Goal: Task Accomplishment & Management: Use online tool/utility

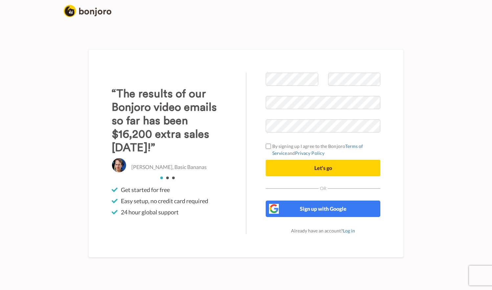
drag, startPoint x: 150, startPoint y: 84, endPoint x: 190, endPoint y: 151, distance: 77.9
click at [190, 151] on div "“The results of our Bonjoro video emails so far has been $16,200 extra sales wi…" at bounding box center [169, 153] width 154 height 161
click at [190, 151] on h3 "“The results of our Bonjoro video emails so far has been $16,200 extra sales wi…" at bounding box center [169, 120] width 115 height 67
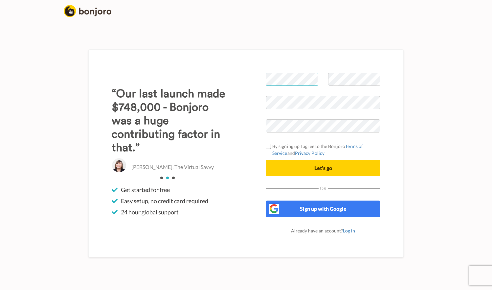
click at [226, 99] on div "Welcome to Bonjoro By signing up I agree to the Bonjoro Terms of Service and Pr…" at bounding box center [245, 153] width 315 height 208
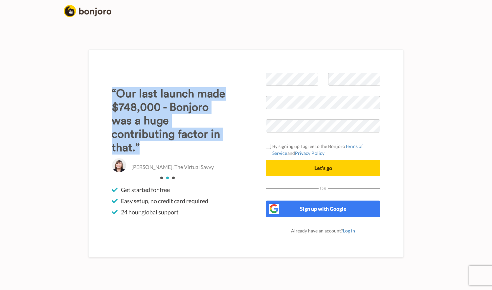
drag, startPoint x: 154, startPoint y: 72, endPoint x: 146, endPoint y: 151, distance: 80.0
click at [146, 151] on div "Welcome to Bonjoro By signing up I agree to the Bonjoro Terms of Service and Pr…" at bounding box center [245, 153] width 315 height 208
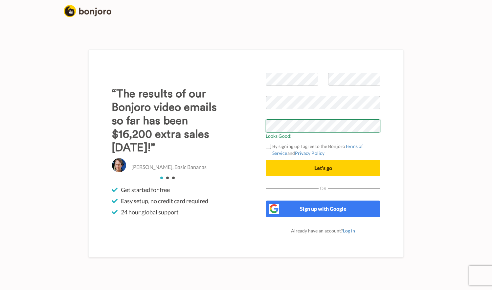
click at [266, 160] on button "Let's go" at bounding box center [323, 168] width 115 height 16
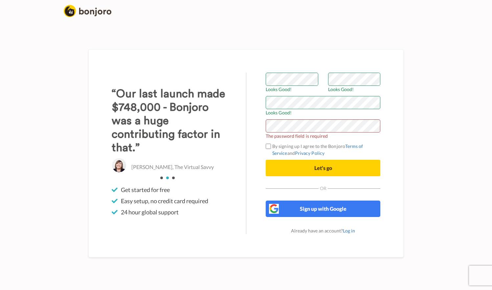
click at [406, 71] on div "Welcome to Bonjoro Looks Good! Looks Good! Looks Good! The password field is re…" at bounding box center [246, 152] width 374 height 273
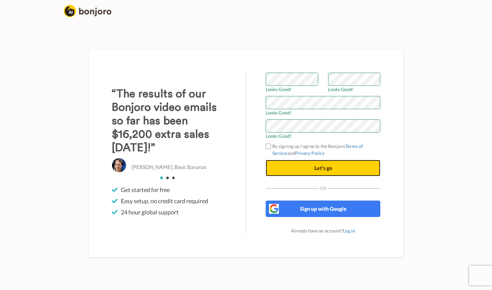
click at [324, 170] on span "Let's go" at bounding box center [323, 168] width 18 height 6
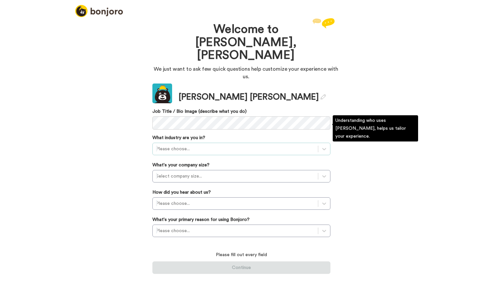
click at [241, 145] on div at bounding box center [235, 149] width 159 height 8
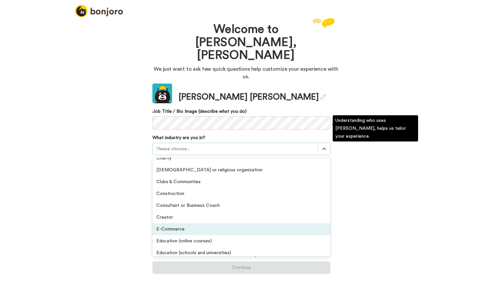
scroll to position [9, 0]
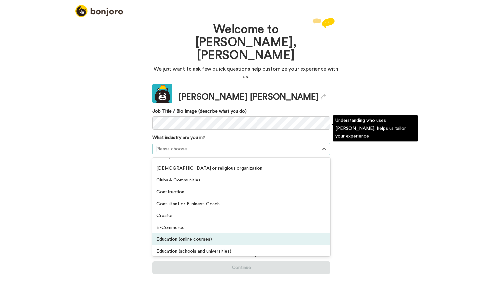
click at [229, 233] on div "Education (online courses)" at bounding box center [241, 239] width 178 height 12
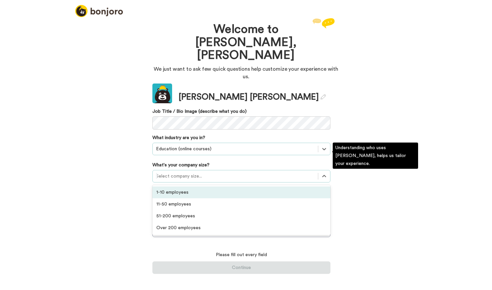
click at [209, 172] on div at bounding box center [235, 176] width 159 height 8
click at [209, 186] on div "1-10 employees" at bounding box center [241, 192] width 178 height 12
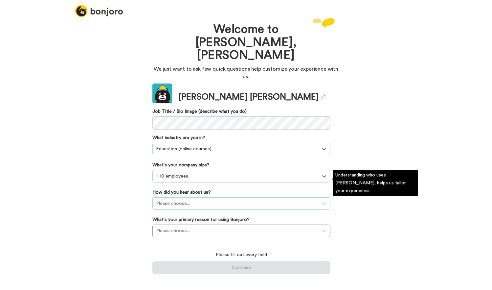
click at [209, 199] on div at bounding box center [235, 203] width 159 height 8
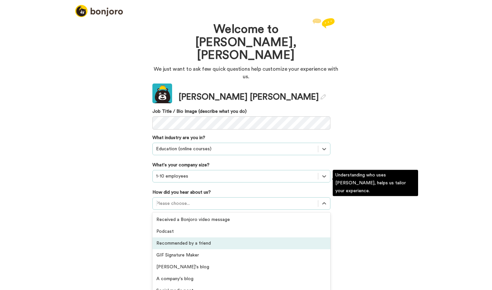
click at [204, 237] on div "Recommended by a friend" at bounding box center [241, 243] width 178 height 12
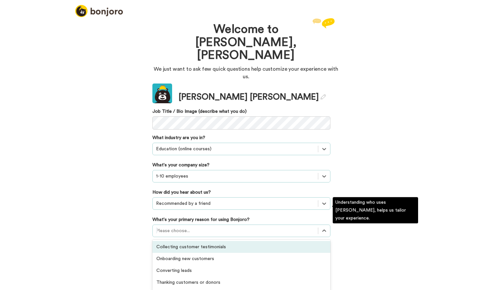
click at [199, 227] on div at bounding box center [235, 231] width 159 height 8
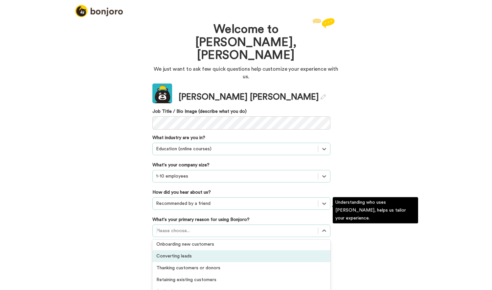
drag, startPoint x: 204, startPoint y: 237, endPoint x: 231, endPoint y: 236, distance: 27.0
click at [231, 250] on div "Converting leads" at bounding box center [241, 256] width 178 height 12
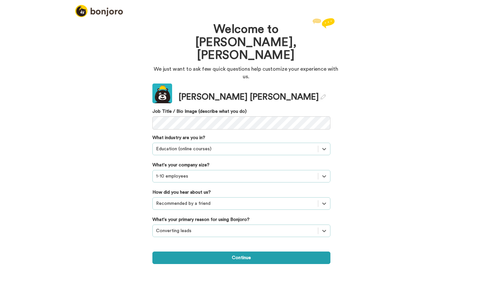
click at [225, 227] on div at bounding box center [235, 231] width 159 height 8
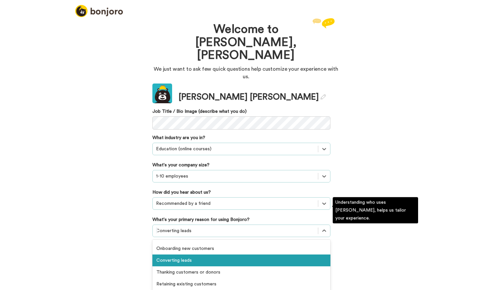
scroll to position [0, 0]
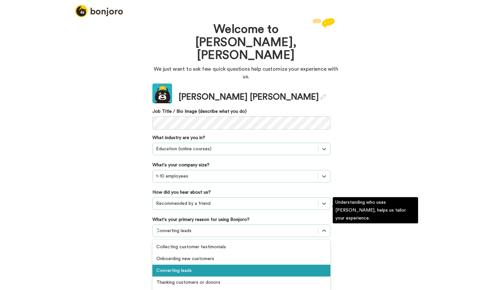
click at [219, 264] on div "Converting leads" at bounding box center [241, 270] width 178 height 12
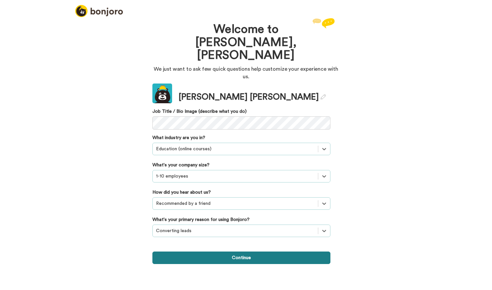
click at [229, 251] on button "Continue" at bounding box center [241, 257] width 178 height 12
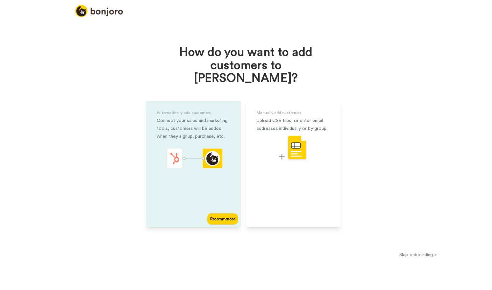
click at [198, 117] on div "Connect your sales and marketing tools, customers will be added when they signu…" at bounding box center [194, 129] width 74 height 24
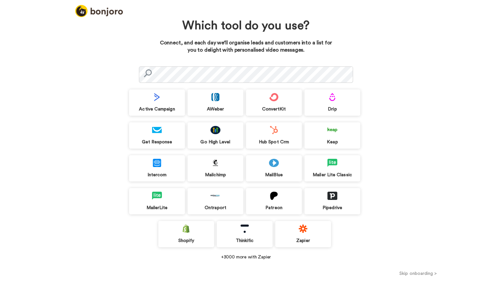
click at [158, 99] on img at bounding box center [157, 97] width 10 height 8
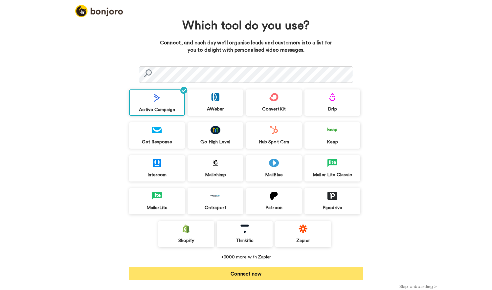
click at [237, 273] on button "Connect now" at bounding box center [246, 273] width 234 height 13
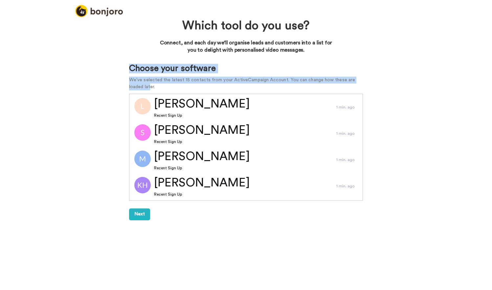
drag, startPoint x: 128, startPoint y: 69, endPoint x: 142, endPoint y: 88, distance: 23.4
click at [142, 88] on div "Which tool do you use? Connect, and each day we’ll organise leads and customers…" at bounding box center [246, 120] width 240 height 209
click at [142, 88] on p "We've selected the latest 15 contacts from your ActiveCampaign Account. You can…" at bounding box center [246, 84] width 234 height 14
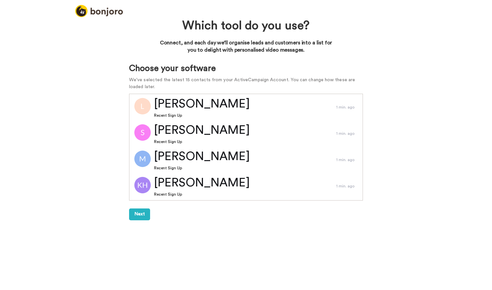
click at [128, 82] on div "Which tool do you use? Connect, and each day we’ll organise leads and customers…" at bounding box center [246, 120] width 240 height 209
click at [129, 72] on div "Which tool do you use? Connect, and each day we’ll organise leads and customers…" at bounding box center [246, 120] width 240 height 209
drag, startPoint x: 130, startPoint y: 70, endPoint x: 135, endPoint y: 75, distance: 7.7
click at [135, 74] on div "Choose your software We've selected the latest 15 contacts from your ActiveCamp…" at bounding box center [246, 77] width 234 height 27
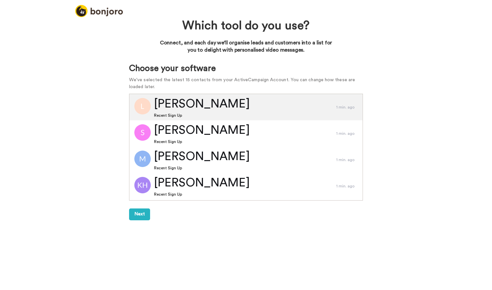
drag, startPoint x: 135, startPoint y: 78, endPoint x: 136, endPoint y: 115, distance: 36.5
click at [136, 79] on p "We've selected the latest 15 contacts from your ActiveCampaign Account. You can…" at bounding box center [246, 84] width 234 height 14
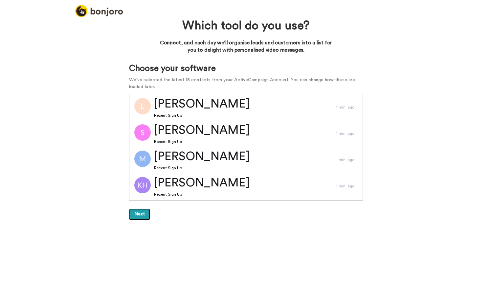
click at [141, 215] on button "Next" at bounding box center [139, 214] width 21 height 12
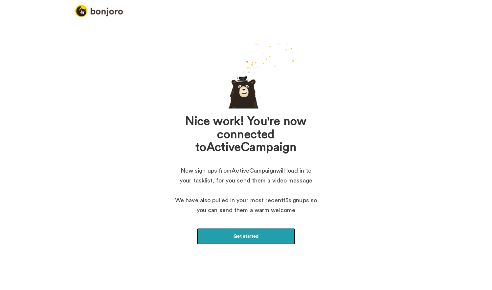
click at [242, 235] on link "Get started" at bounding box center [246, 236] width 99 height 16
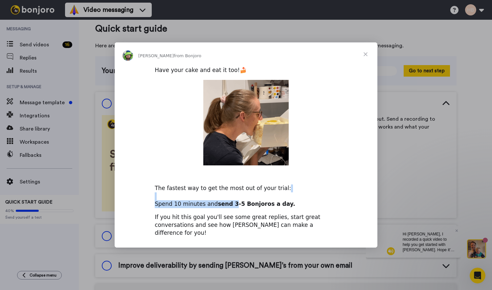
drag, startPoint x: 180, startPoint y: 203, endPoint x: 228, endPoint y: 212, distance: 48.0
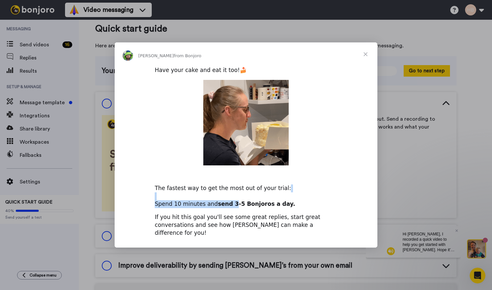
click at [228, 212] on div "Have your cake and eat it too!🍰 The fastest way to get the most out of your tri…" at bounding box center [246, 154] width 263 height 176
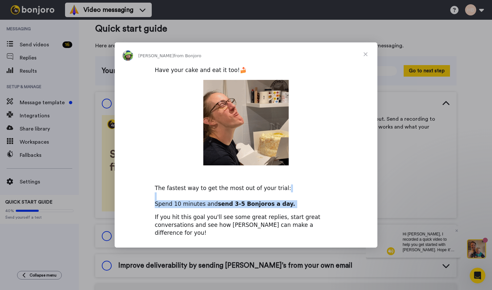
click at [228, 212] on div "Have your cake and eat it too!🍰 The fastest way to get the most out of your tri…" at bounding box center [246, 154] width 263 height 176
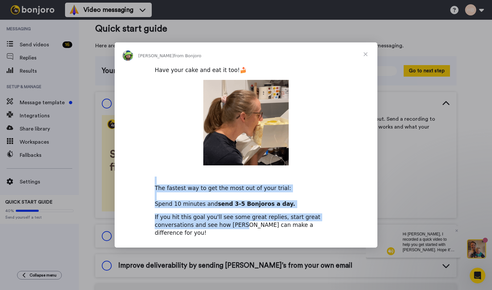
drag, startPoint x: 188, startPoint y: 189, endPoint x: 203, endPoint y: 226, distance: 40.0
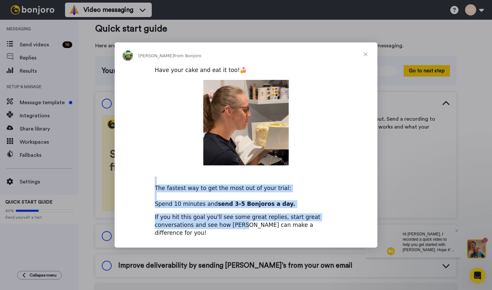
click at [203, 226] on div "Have your cake and eat it too!🍰 The fastest way to get the most out of your tri…" at bounding box center [246, 154] width 263 height 176
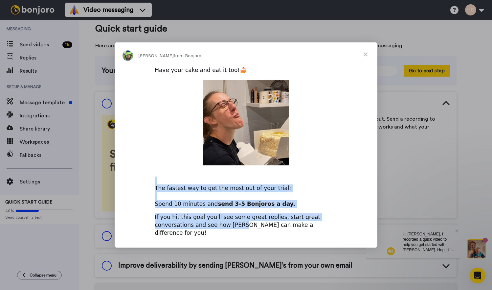
click at [203, 226] on div "If you hit this goal you'll see some great replies, start great conversations a…" at bounding box center [246, 224] width 183 height 23
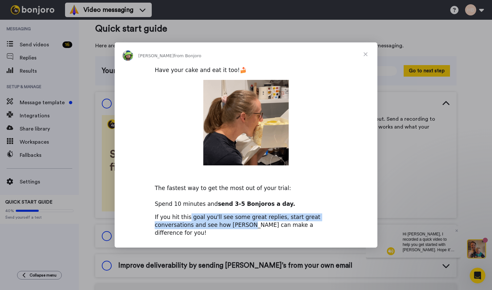
drag, startPoint x: 186, startPoint y: 218, endPoint x: 207, endPoint y: 227, distance: 23.2
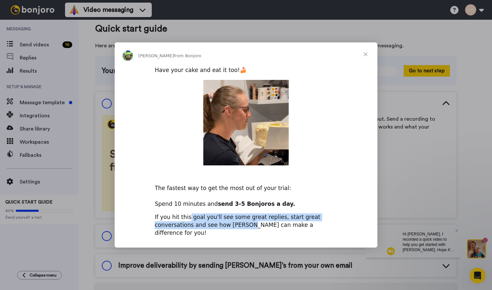
click at [207, 227] on div "If you hit this goal you'll see some great replies, start great conversations a…" at bounding box center [246, 224] width 183 height 23
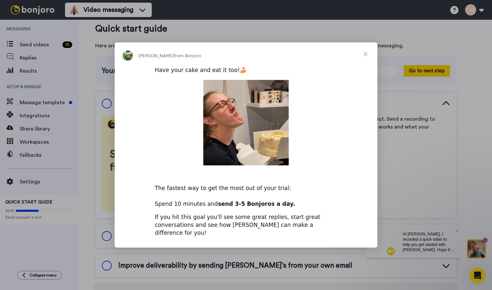
click at [207, 226] on div "If you hit this goal you'll see some great replies, start great conversations a…" at bounding box center [246, 224] width 183 height 23
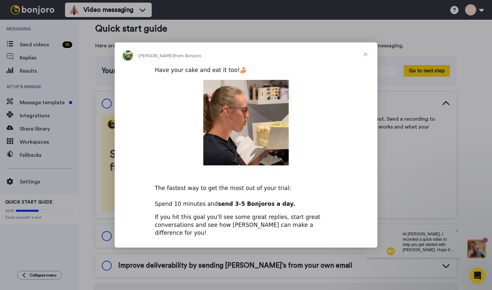
click at [364, 58] on span "Close" at bounding box center [366, 54] width 24 height 24
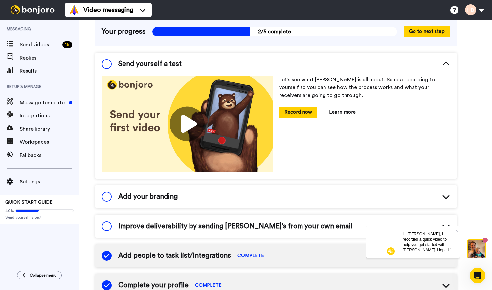
scroll to position [52, 0]
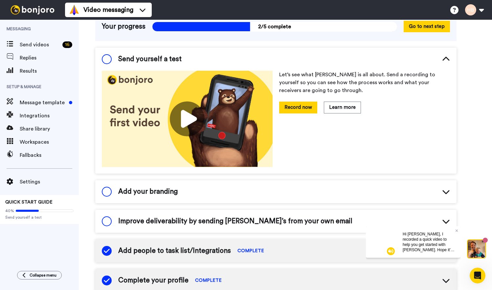
click at [195, 193] on div "Add your branding" at bounding box center [275, 191] width 361 height 23
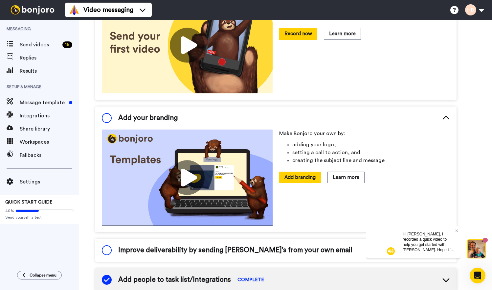
scroll to position [129, 0]
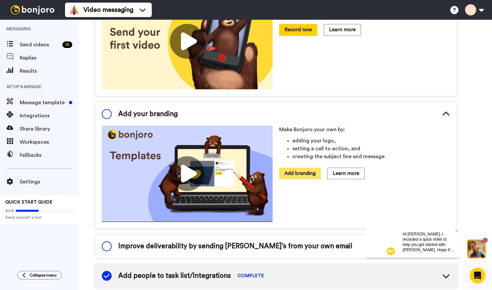
click at [302, 173] on button "Add branding" at bounding box center [300, 173] width 42 height 11
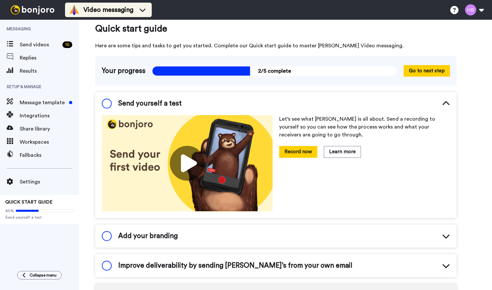
scroll to position [8, 0]
click at [131, 17] on li "Video messaging" at bounding box center [108, 10] width 87 height 14
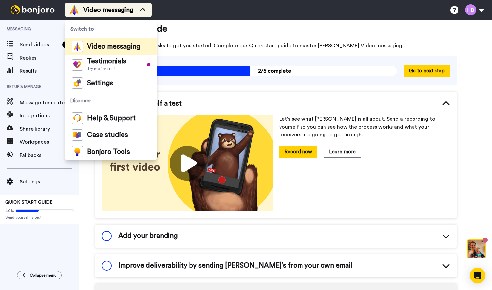
scroll to position [0, 0]
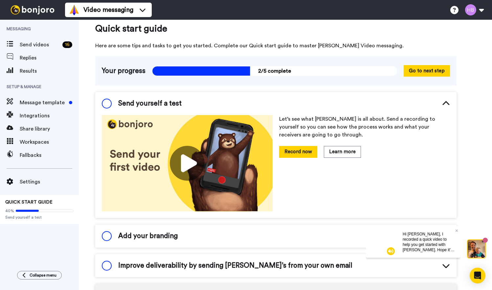
click at [186, 21] on div "Quick start guide Here are some tips and tasks to get you started. Complete our…" at bounding box center [285, 271] width 413 height 519
click at [479, 16] on button at bounding box center [474, 10] width 25 height 14
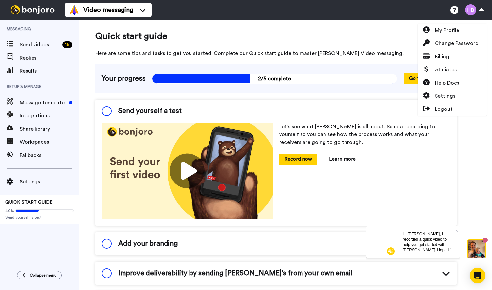
click at [172, 95] on div "Quick start guide Here are some tips and tasks to get you started. Complete our…" at bounding box center [275, 276] width 361 height 492
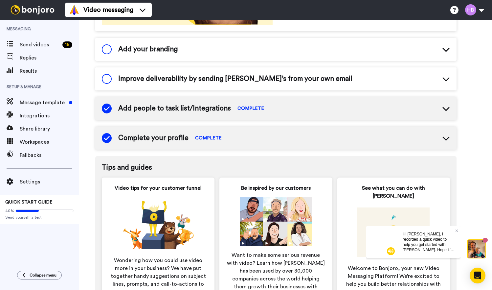
scroll to position [198, 0]
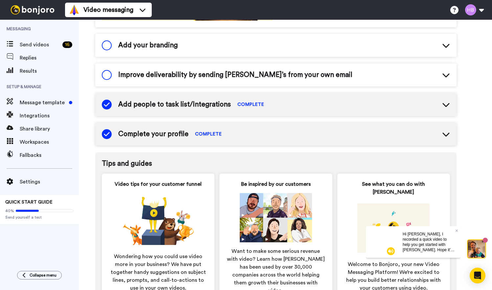
click at [448, 105] on icon at bounding box center [445, 105] width 7 height 4
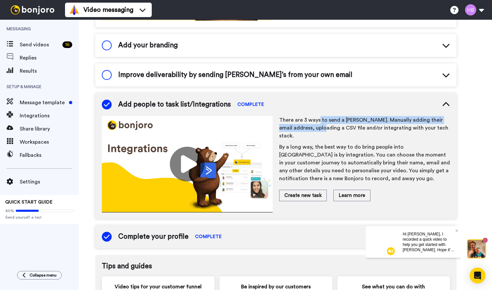
drag, startPoint x: 318, startPoint y: 120, endPoint x: 326, endPoint y: 129, distance: 12.2
click at [326, 129] on p "There are 3 ways to send a Bonjoro. Manually adding their email address, upload…" at bounding box center [364, 128] width 171 height 24
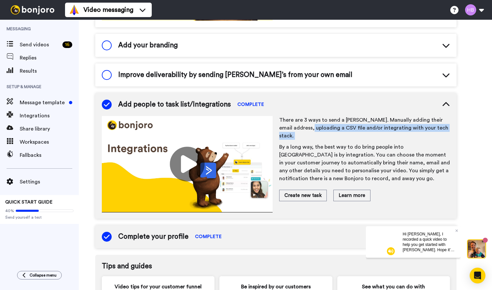
drag, startPoint x: 314, startPoint y: 128, endPoint x: 378, endPoint y: 132, distance: 64.8
click at [378, 132] on span "There are 3 ways to send a Bonjoro. Manually adding their email address, upload…" at bounding box center [364, 151] width 171 height 70
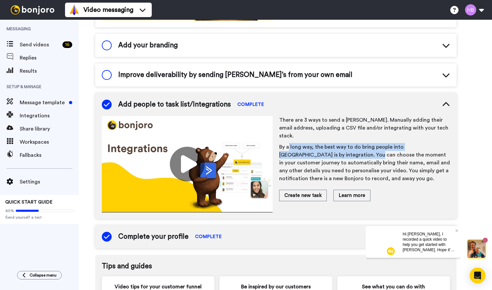
drag, startPoint x: 289, startPoint y: 138, endPoint x: 341, endPoint y: 148, distance: 52.2
click at [341, 148] on p "By a long way, the best way to do bring people into Bonjoro is by integration. …" at bounding box center [364, 162] width 171 height 39
drag, startPoint x: 286, startPoint y: 140, endPoint x: 354, endPoint y: 145, distance: 67.9
click at [354, 145] on p "By a long way, the best way to do bring people into Bonjoro is by integration. …" at bounding box center [364, 162] width 171 height 39
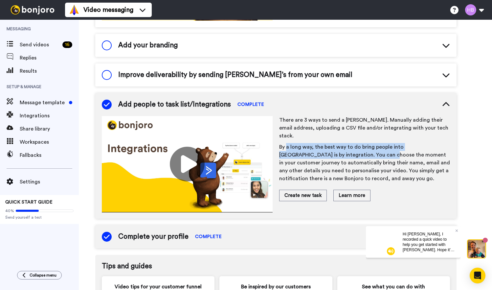
click at [354, 145] on p "By a long way, the best way to do bring people into Bonjoro is by integration. …" at bounding box center [364, 162] width 171 height 39
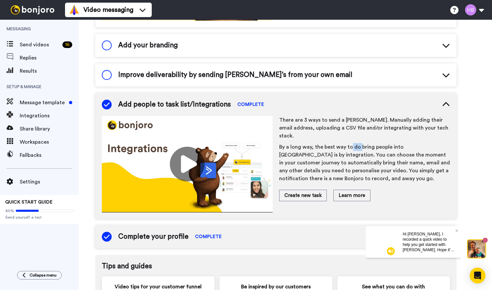
drag, startPoint x: 349, startPoint y: 139, endPoint x: 359, endPoint y: 142, distance: 10.1
click at [359, 143] on p "By a long way, the best way to do bring people into Bonjoro is by integration. …" at bounding box center [364, 162] width 171 height 39
click at [342, 146] on p "By a long way, the best way to do bring people into Bonjoro is by integration. …" at bounding box center [364, 162] width 171 height 39
click at [295, 146] on p "By a long way, the best way to do bring people into Bonjoro is by integration. …" at bounding box center [364, 162] width 171 height 39
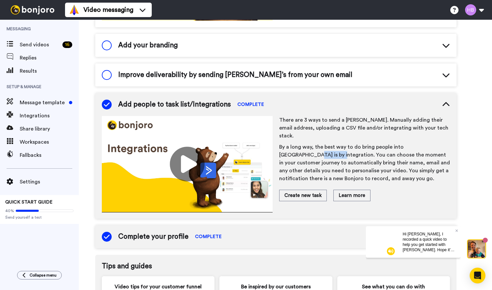
click at [295, 146] on p "By a long way, the best way to do bring people into Bonjoro is by integration. …" at bounding box center [364, 162] width 171 height 39
click at [328, 152] on p "By a long way, the best way to do bring people into Bonjoro is by integration. …" at bounding box center [364, 162] width 171 height 39
drag, startPoint x: 295, startPoint y: 162, endPoint x: 318, endPoint y: 163, distance: 22.7
click at [318, 163] on p "By a long way, the best way to do bring people into Bonjoro is by integration. …" at bounding box center [364, 162] width 171 height 39
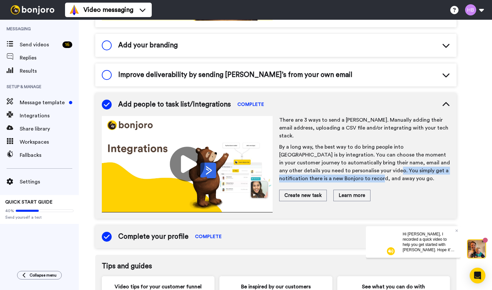
drag, startPoint x: 343, startPoint y: 167, endPoint x: 354, endPoint y: 166, distance: 11.2
click at [354, 166] on p "By a long way, the best way to do bring people into Bonjoro is by integration. …" at bounding box center [364, 162] width 171 height 39
drag, startPoint x: 347, startPoint y: 163, endPoint x: 352, endPoint y: 169, distance: 8.1
click at [352, 169] on p "By a long way, the best way to do bring people into Bonjoro is by integration. …" at bounding box center [364, 162] width 171 height 39
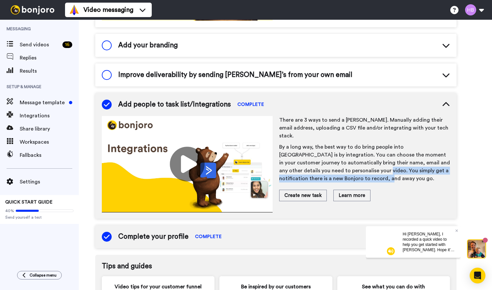
click at [352, 169] on p "By a long way, the best way to do bring people into Bonjoro is by integration. …" at bounding box center [364, 162] width 171 height 39
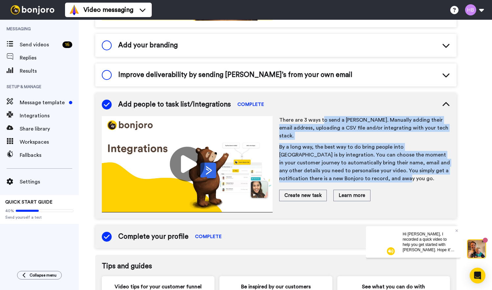
drag, startPoint x: 372, startPoint y: 172, endPoint x: 324, endPoint y: 118, distance: 72.6
click at [324, 118] on span "There are 3 ways to send a Bonjoro. Manually adding their email address, upload…" at bounding box center [364, 151] width 171 height 70
click at [324, 118] on p "There are 3 ways to send a Bonjoro. Manually adding their email address, upload…" at bounding box center [364, 128] width 171 height 24
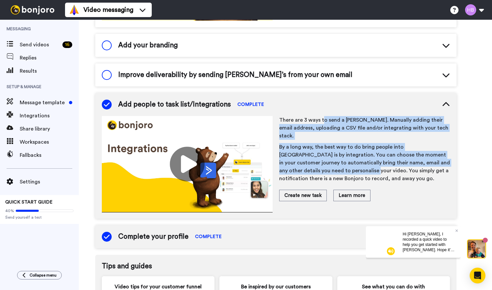
drag, startPoint x: 321, startPoint y: 119, endPoint x: 331, endPoint y: 159, distance: 41.9
click at [331, 159] on span "There are 3 ways to send a Bonjoro. Manually adding their email address, upload…" at bounding box center [364, 151] width 171 height 70
click at [331, 159] on p "By a long way, the best way to do bring people into Bonjoro is by integration. …" at bounding box center [364, 162] width 171 height 39
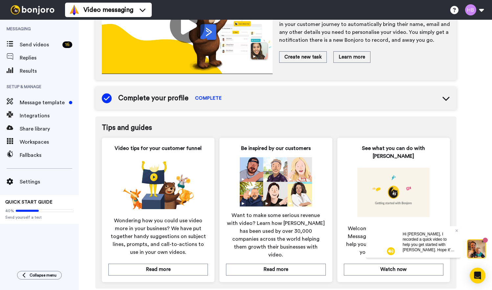
scroll to position [344, 0]
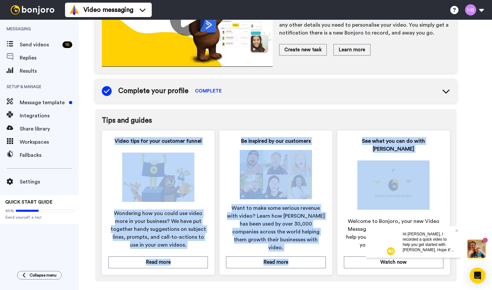
drag, startPoint x: 101, startPoint y: 129, endPoint x: 478, endPoint y: 206, distance: 384.9
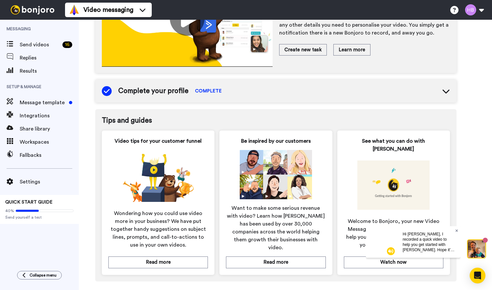
click at [456, 230] on icon at bounding box center [456, 230] width 3 height 3
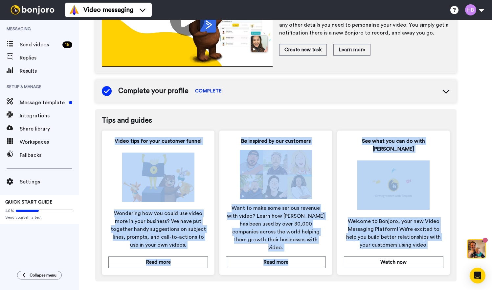
drag, startPoint x: 153, startPoint y: 135, endPoint x: 411, endPoint y: 244, distance: 279.7
click at [411, 244] on div "Video tips for your customer funnel Wondering how you could use video more in y…" at bounding box center [276, 202] width 348 height 144
click at [411, 244] on div "See what you can do with Bonjoro Welcome to Bonjoro, your new Video Messaging P…" at bounding box center [393, 202] width 113 height 144
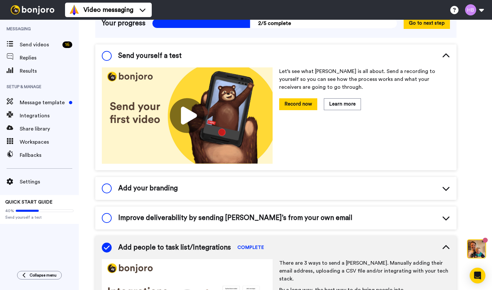
scroll to position [56, 0]
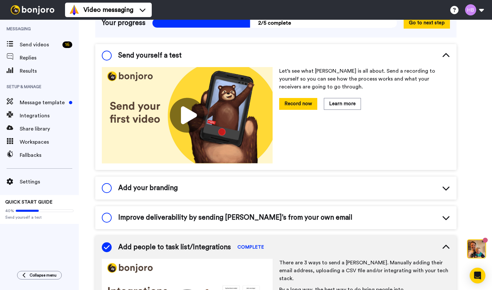
click at [444, 189] on icon at bounding box center [445, 188] width 7 height 4
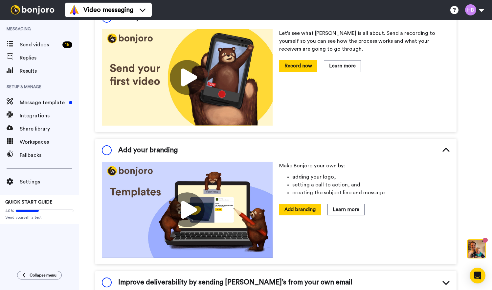
scroll to position [120, 0]
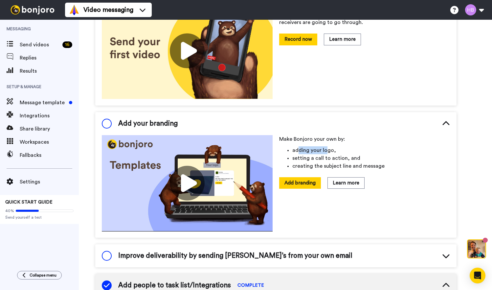
drag, startPoint x: 299, startPoint y: 152, endPoint x: 325, endPoint y: 151, distance: 25.6
click at [325, 151] on li "adding your logo," at bounding box center [371, 150] width 158 height 8
drag, startPoint x: 303, startPoint y: 155, endPoint x: 336, endPoint y: 160, distance: 33.5
click at [336, 160] on li "setting a call to action, and" at bounding box center [371, 158] width 158 height 8
drag, startPoint x: 296, startPoint y: 165, endPoint x: 375, endPoint y: 169, distance: 79.0
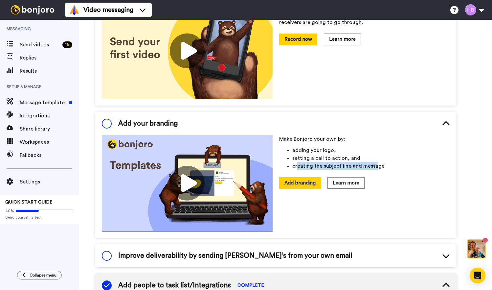
click at [375, 169] on li "creating the subject line and message" at bounding box center [371, 166] width 158 height 8
drag, startPoint x: 375, startPoint y: 169, endPoint x: 300, endPoint y: 140, distance: 80.2
click at [300, 140] on span "Make Bonjoro your own by: adding your logo, setting a call to action, and creat…" at bounding box center [364, 154] width 171 height 38
click at [300, 140] on p "Make Bonjoro your own by:" at bounding box center [364, 139] width 171 height 8
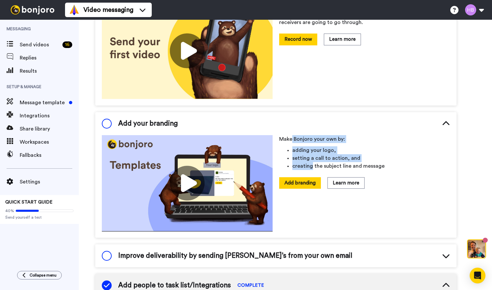
drag, startPoint x: 292, startPoint y: 137, endPoint x: 310, endPoint y: 162, distance: 31.2
click at [310, 162] on span "Make Bonjoro your own by: adding your logo, setting a call to action, and creat…" at bounding box center [364, 154] width 171 height 38
click at [310, 162] on li "creating the subject line and message" at bounding box center [371, 166] width 158 height 8
drag, startPoint x: 316, startPoint y: 163, endPoint x: 295, endPoint y: 143, distance: 29.1
click at [295, 143] on span "Make Bonjoro your own by: adding your logo, setting a call to action, and creat…" at bounding box center [364, 154] width 171 height 38
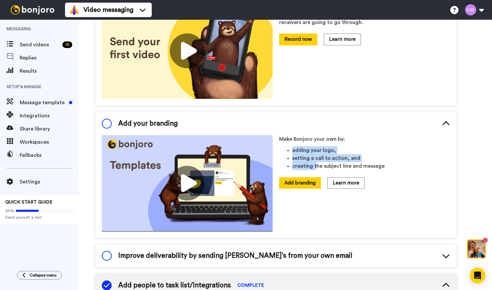
click at [295, 143] on span "Make Bonjoro your own by: adding your logo, setting a call to action, and creat…" at bounding box center [364, 154] width 171 height 38
drag, startPoint x: 291, startPoint y: 140, endPoint x: 293, endPoint y: 167, distance: 27.0
click at [293, 167] on span "Make Bonjoro your own by: adding your logo, setting a call to action, and creat…" at bounding box center [364, 154] width 171 height 38
click at [293, 167] on li "creating the subject line and message" at bounding box center [371, 166] width 158 height 8
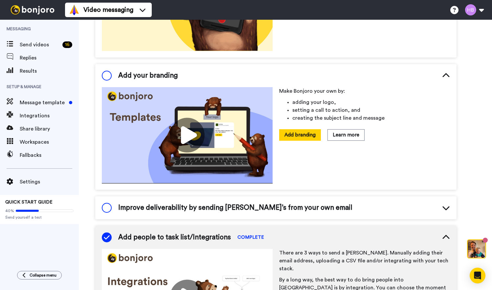
scroll to position [175, 0]
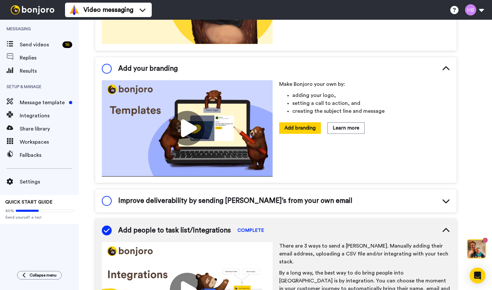
click at [447, 199] on icon at bounding box center [446, 201] width 8 height 8
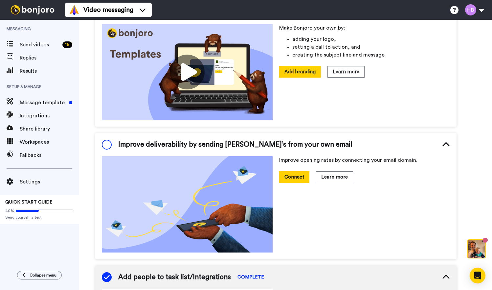
scroll to position [234, 0]
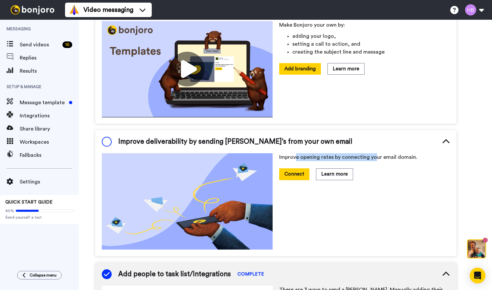
drag, startPoint x: 323, startPoint y: 159, endPoint x: 374, endPoint y: 161, distance: 50.6
click at [374, 161] on p "Improve opening rates by connecting your email domain." at bounding box center [364, 157] width 171 height 8
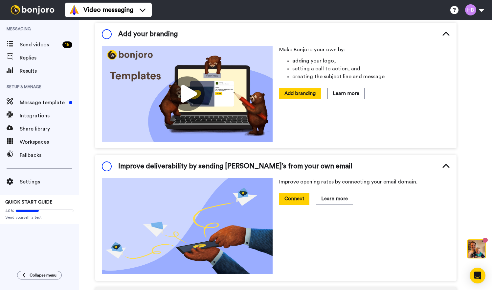
scroll to position [210, 0]
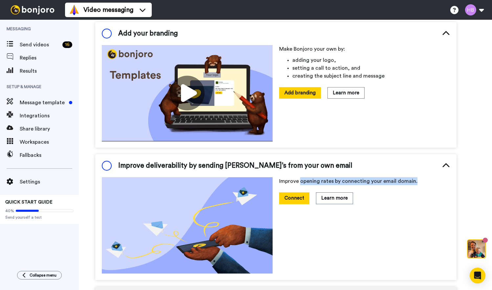
drag, startPoint x: 300, startPoint y: 177, endPoint x: 379, endPoint y: 185, distance: 79.2
click at [379, 185] on span "Improve opening rates by connecting your email domain." at bounding box center [364, 182] width 171 height 11
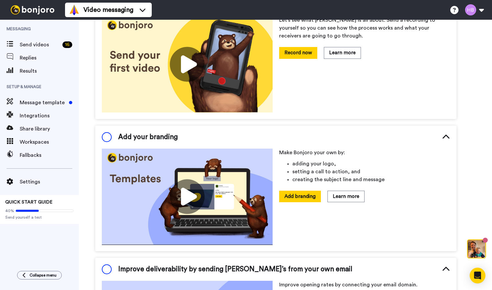
scroll to position [106, 0]
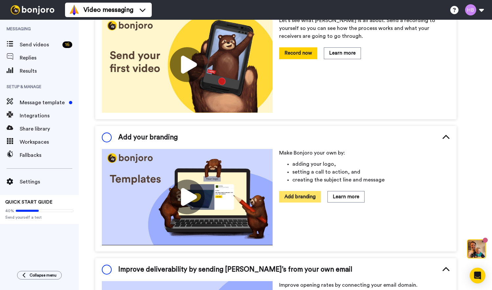
click at [301, 201] on button "Add branding" at bounding box center [300, 196] width 42 height 11
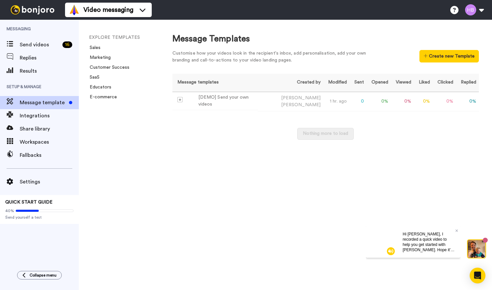
click at [395, 241] on video at bounding box center [382, 242] width 32 height 32
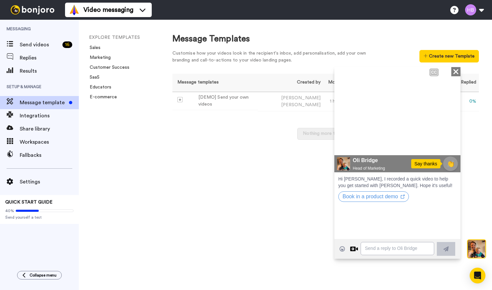
click at [429, 164] on div "Say thanks" at bounding box center [425, 163] width 29 height 9
click at [448, 166] on span "👏" at bounding box center [450, 163] width 17 height 11
type textarea "👏 THanks!! I am hoping to send some today. But we will let you know if we need …"
click at [448, 244] on button at bounding box center [446, 248] width 18 height 14
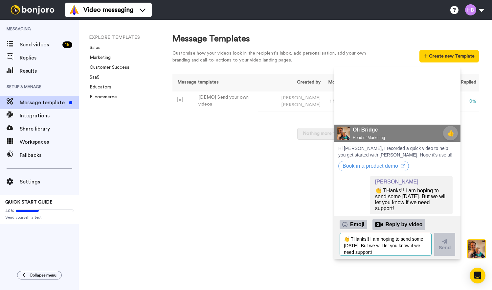
scroll to position [0, 0]
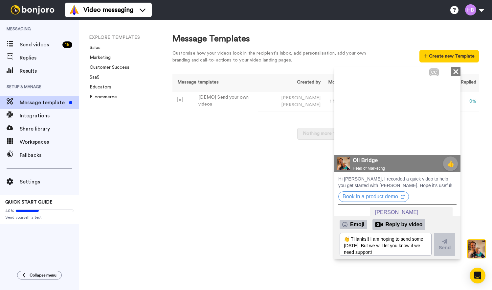
click at [456, 70] on icon "Close" at bounding box center [456, 71] width 7 height 8
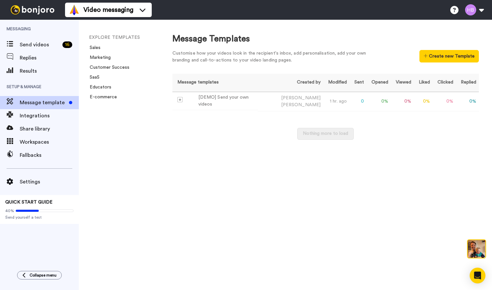
click at [282, 175] on div "Message Templates Customise how your videos look in the recipient's inbox, add …" at bounding box center [325, 155] width 333 height 270
click at [482, 247] on img at bounding box center [477, 249] width 18 height 18
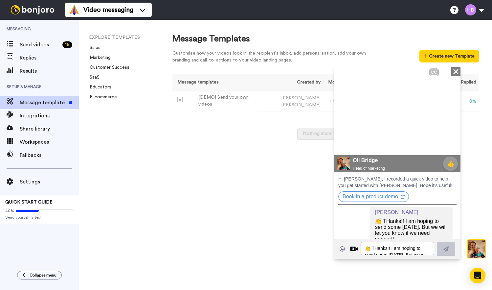
click at [457, 71] on icon "Close" at bounding box center [456, 71] width 7 height 8
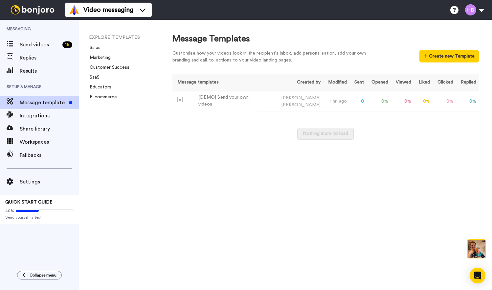
click at [193, 186] on div "Message Templates Customise how your videos look in the recipient's inbox, add …" at bounding box center [325, 155] width 333 height 270
click at [39, 45] on span "Send videos" at bounding box center [40, 45] width 40 height 8
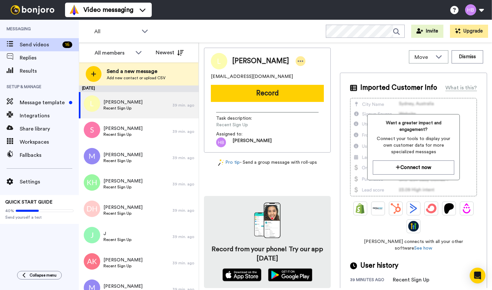
click at [298, 61] on icon at bounding box center [301, 60] width 6 height 1
click at [279, 99] on li "Dismiss" at bounding box center [281, 99] width 48 height 9
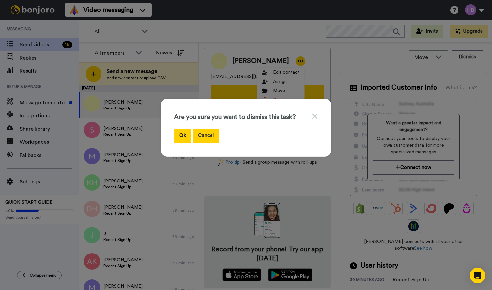
click at [210, 137] on button "Cancel" at bounding box center [206, 135] width 26 height 14
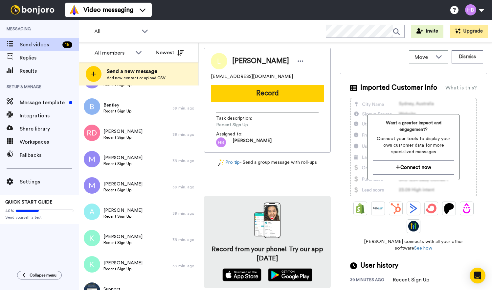
scroll to position [223, 0]
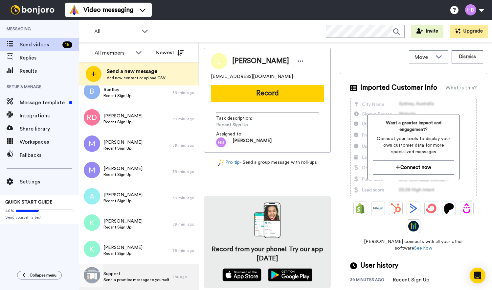
click at [143, 276] on span "Support" at bounding box center [136, 273] width 66 height 7
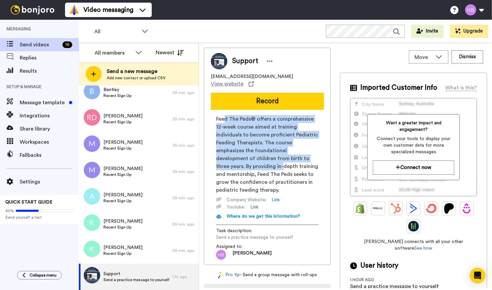
drag, startPoint x: 223, startPoint y: 115, endPoint x: 246, endPoint y: 157, distance: 48.2
click at [246, 157] on span "Feed The Peds® offers a comprehensive 12-week course aimed at training individu…" at bounding box center [267, 154] width 102 height 79
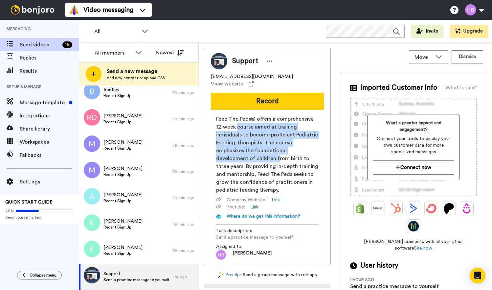
drag, startPoint x: 237, startPoint y: 121, endPoint x: 245, endPoint y: 150, distance: 30.0
click at [245, 150] on span "Feed The Peds® offers a comprehensive 12-week course aimed at training individu…" at bounding box center [267, 154] width 102 height 79
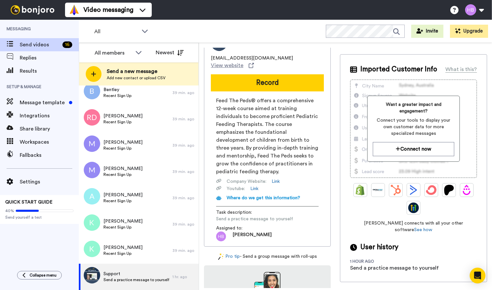
scroll to position [20, 0]
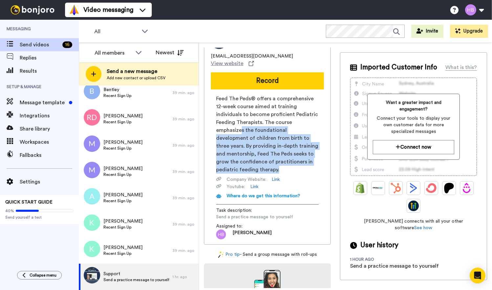
drag, startPoint x: 241, startPoint y: 124, endPoint x: 256, endPoint y: 163, distance: 41.2
click at [256, 163] on span "Feed The Peds® offers a comprehensive 12-week course aimed at training individu…" at bounding box center [267, 134] width 102 height 79
drag, startPoint x: 264, startPoint y: 164, endPoint x: 233, endPoint y: 123, distance: 51.5
click at [233, 123] on span "Feed The Peds® offers a comprehensive 12-week course aimed at training individu…" at bounding box center [267, 134] width 102 height 79
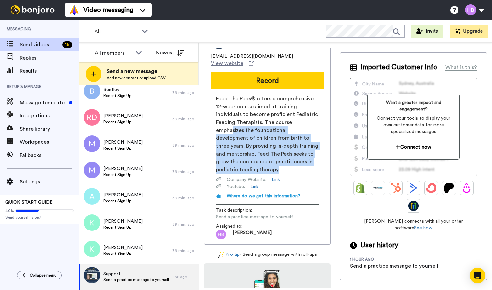
click at [233, 123] on span "Feed The Peds® offers a comprehensive 12-week course aimed at training individu…" at bounding box center [267, 134] width 102 height 79
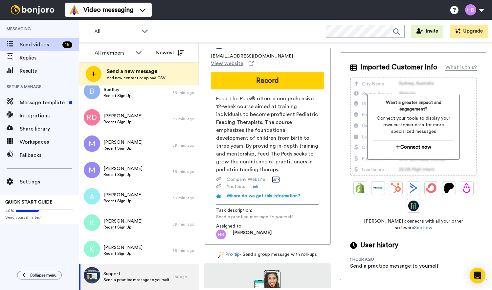
click at [279, 176] on link "Link" at bounding box center [276, 179] width 8 height 7
click at [257, 183] on link "Link" at bounding box center [254, 186] width 8 height 7
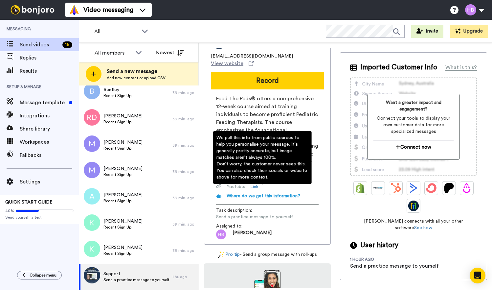
click at [271, 193] on span "Where do we get this information?" at bounding box center [264, 195] width 74 height 5
click at [263, 111] on span "Feed The Peds® offers a comprehensive 12-week course aimed at training individu…" at bounding box center [267, 134] width 102 height 79
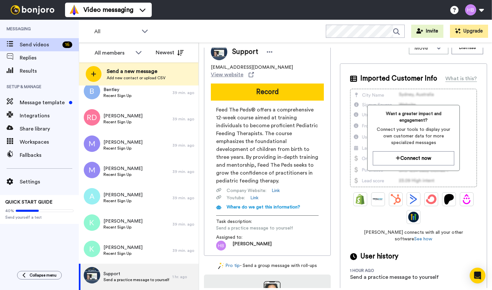
scroll to position [5, 0]
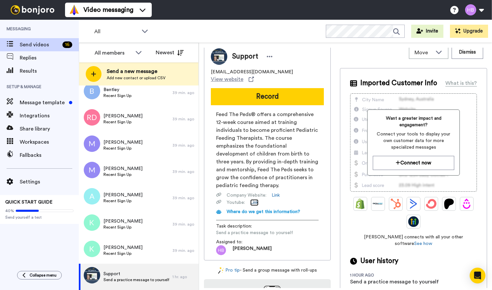
click at [253, 199] on link "Link" at bounding box center [254, 202] width 8 height 7
click at [274, 192] on link "Link" at bounding box center [276, 195] width 8 height 7
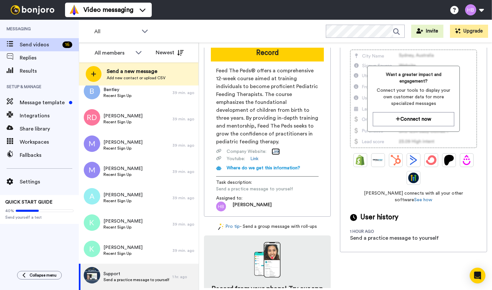
scroll to position [0, 0]
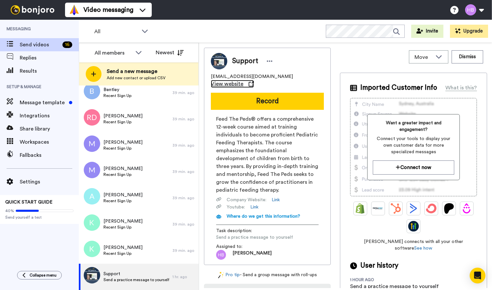
click at [254, 81] on icon at bounding box center [251, 83] width 5 height 5
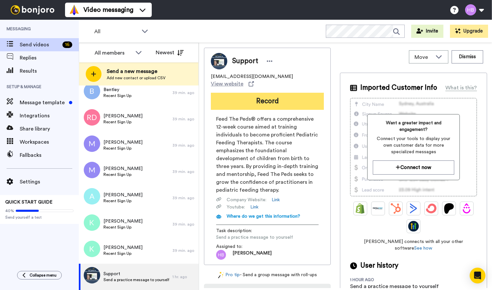
click at [279, 93] on button "Record" at bounding box center [267, 101] width 113 height 17
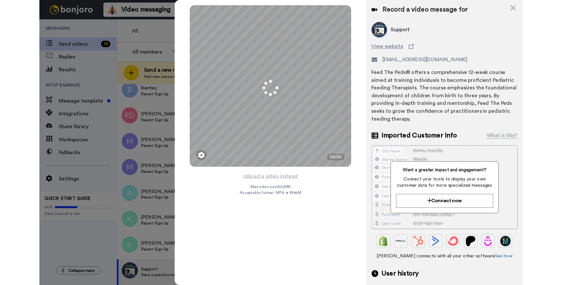
scroll to position [275, 0]
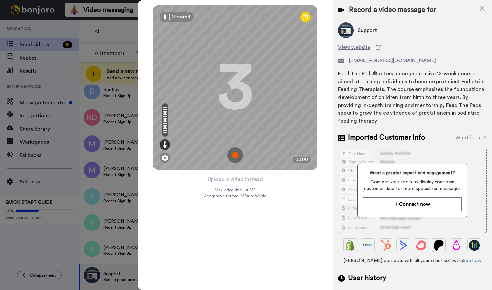
click at [234, 156] on img at bounding box center [235, 155] width 16 height 16
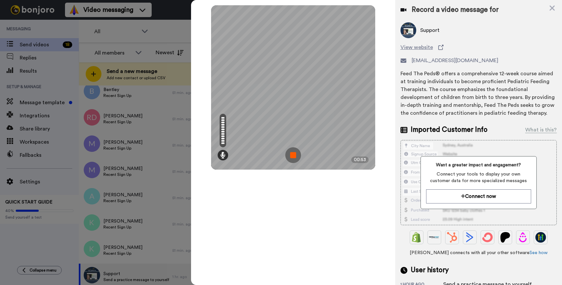
click at [292, 156] on img at bounding box center [293, 155] width 16 height 16
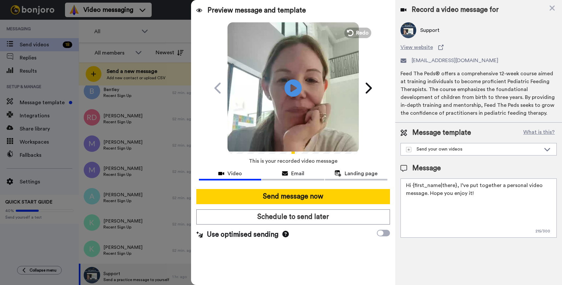
click at [292, 86] on icon "Play/Pause" at bounding box center [293, 87] width 17 height 31
click at [283, 234] on icon at bounding box center [285, 234] width 7 height 7
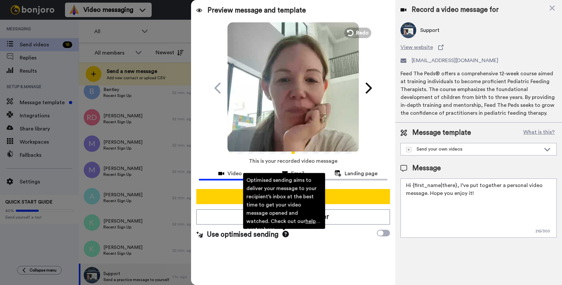
click at [283, 234] on icon at bounding box center [285, 234] width 7 height 7
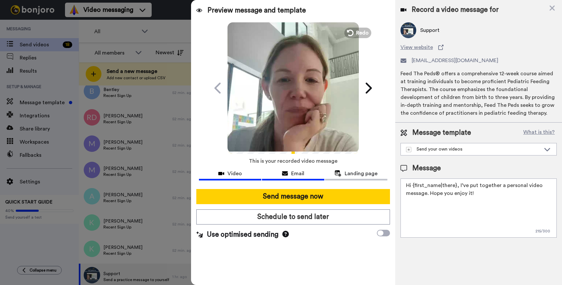
click at [289, 177] on button "Email" at bounding box center [293, 174] width 62 height 12
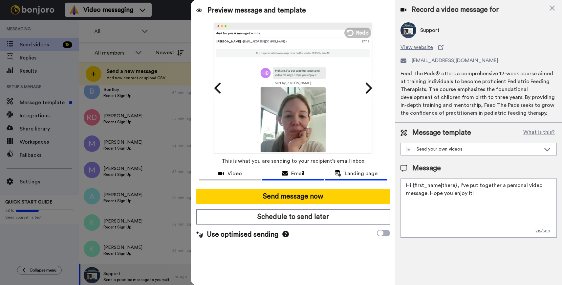
click at [341, 172] on icon at bounding box center [338, 173] width 7 height 6
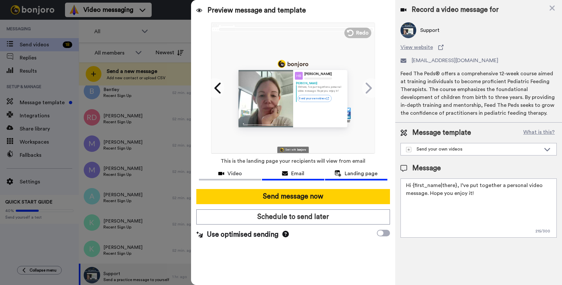
click at [305, 174] on div "Email" at bounding box center [293, 173] width 62 height 8
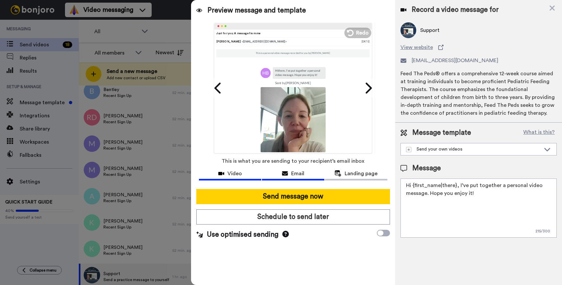
click at [246, 173] on div "Video" at bounding box center [230, 173] width 62 height 8
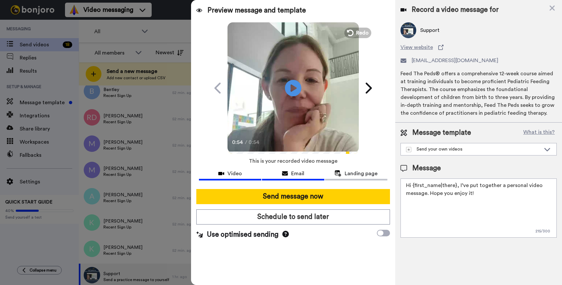
click at [278, 173] on div "Email" at bounding box center [293, 173] width 62 height 8
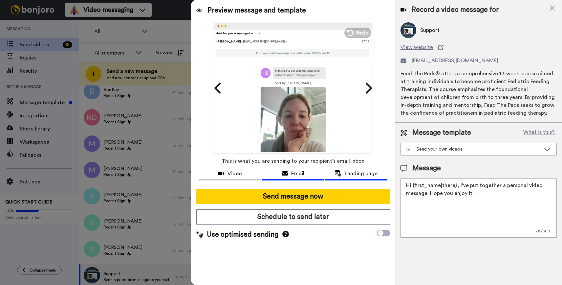
click at [352, 171] on span "Landing page" at bounding box center [361, 173] width 33 height 8
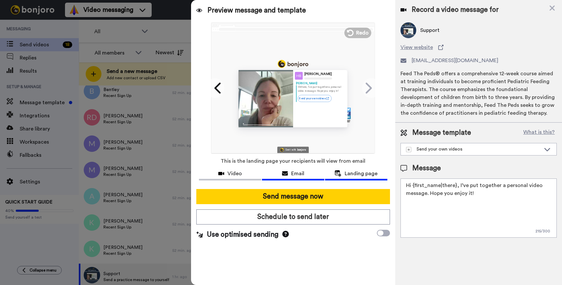
click at [292, 174] on span "Email" at bounding box center [297, 173] width 13 height 8
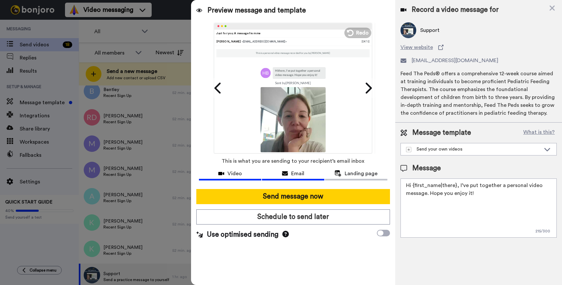
click at [250, 173] on div "Video" at bounding box center [230, 173] width 62 height 8
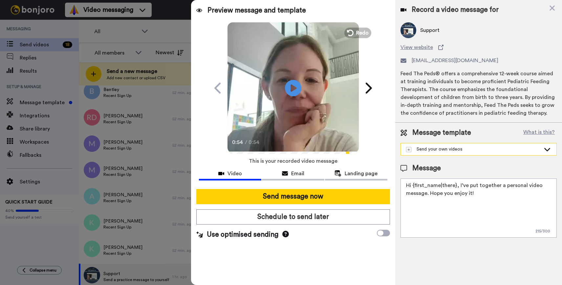
click at [459, 150] on div "Send your own videos" at bounding box center [473, 149] width 135 height 7
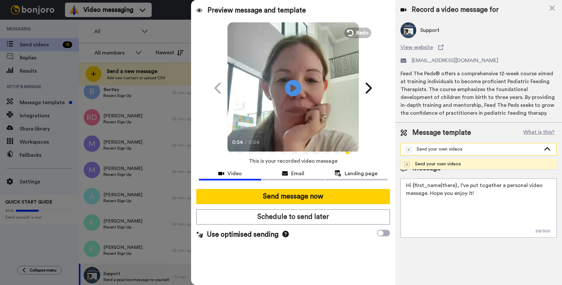
click at [459, 150] on div "Send your own videos" at bounding box center [473, 149] width 135 height 7
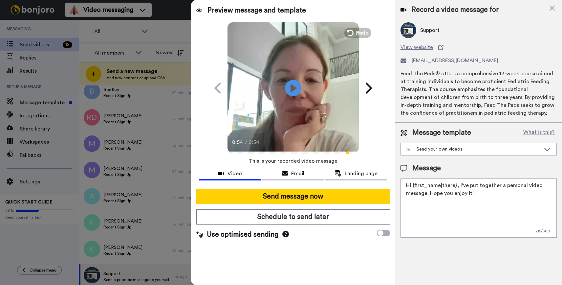
click at [483, 194] on textarea "Hi {first_name|there}, I’ve put together a personal video message. Hope you enj…" at bounding box center [479, 207] width 156 height 59
click at [426, 194] on textarea "Hi {first_name|there}, I’ve put together a personal video message. Hope you enj…" at bounding box center [479, 207] width 156 height 59
click at [428, 31] on span "Support" at bounding box center [429, 30] width 19 height 8
click at [407, 30] on img at bounding box center [409, 30] width 16 height 16
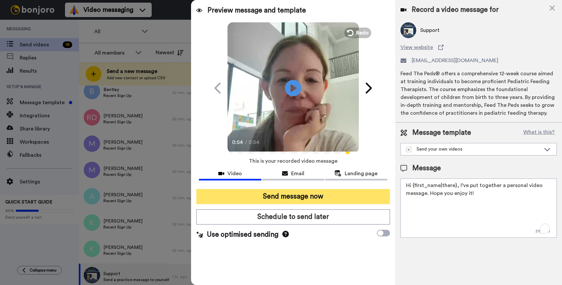
click at [330, 193] on button "Send message now" at bounding box center [292, 196] width 193 height 15
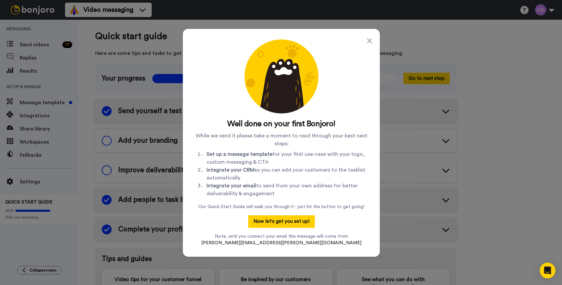
drag, startPoint x: 242, startPoint y: 149, endPoint x: 286, endPoint y: 177, distance: 52.1
click at [286, 177] on div "While we send it please take a moment to read through your best next steps: Set…" at bounding box center [281, 171] width 176 height 78
click at [286, 177] on li "Integrate your CRM so you can add your customers to the tasklist automatically" at bounding box center [288, 174] width 163 height 16
click at [287, 222] on button "Now let's get you set up!" at bounding box center [281, 221] width 67 height 12
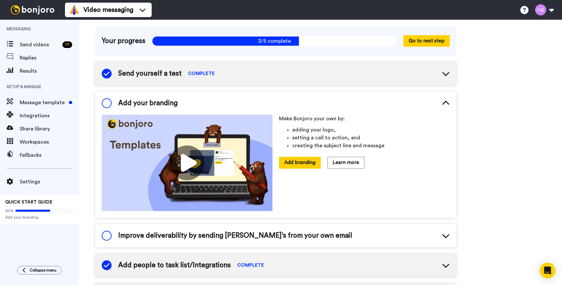
scroll to position [40, 0]
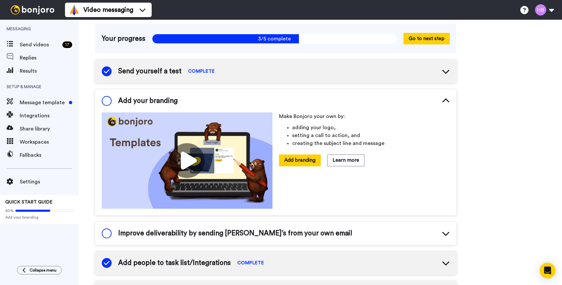
drag, startPoint x: 289, startPoint y: 105, endPoint x: 321, endPoint y: 138, distance: 46.0
click at [321, 131] on div "Add your branding Make Bonjoro your own by: adding your logo, setting a call to…" at bounding box center [275, 152] width 361 height 126
click at [305, 157] on button "Add branding" at bounding box center [300, 159] width 42 height 11
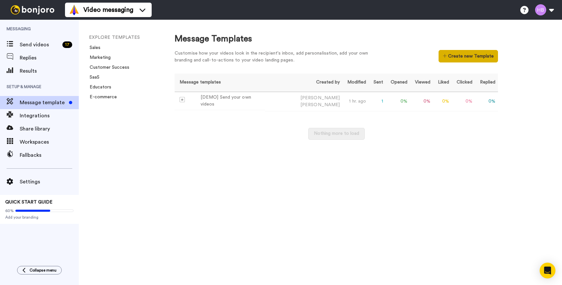
click at [470, 56] on button "Create new Template" at bounding box center [468, 56] width 59 height 12
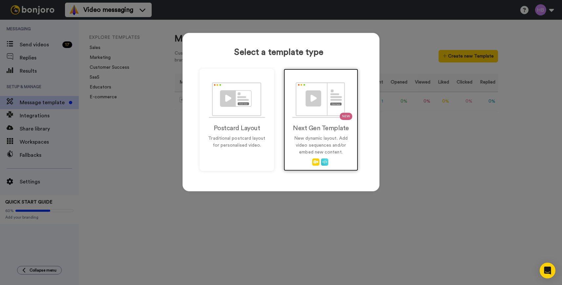
click at [327, 147] on p "New dynamic layout. Add video sequences and/or embed new content." at bounding box center [321, 145] width 61 height 21
click at [324, 136] on p "New dynamic layout. Add video sequences and/or embed new content." at bounding box center [321, 145] width 61 height 21
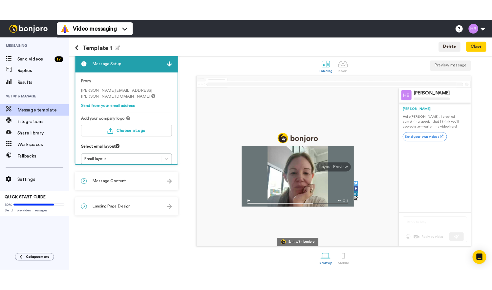
scroll to position [10, 0]
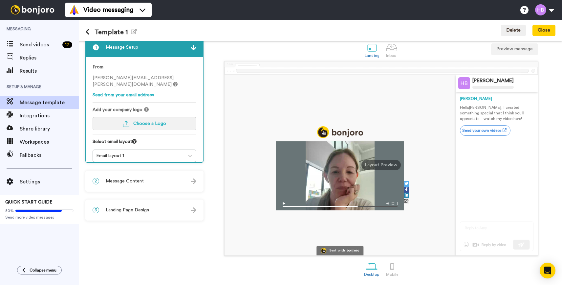
click at [155, 121] on span "Choose a Logo" at bounding box center [149, 123] width 33 height 5
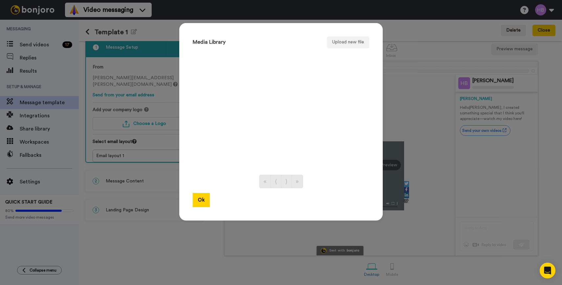
click at [410, 43] on div "Media Library Upload new file « ⟨ ⟩ » Ok" at bounding box center [281, 142] width 562 height 285
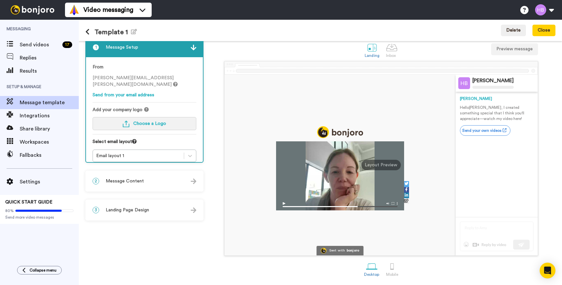
click at [144, 121] on span "Choose a Logo" at bounding box center [149, 123] width 33 height 5
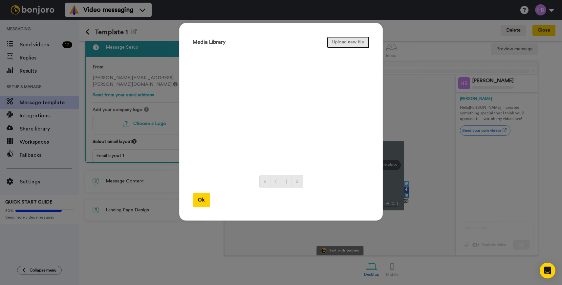
click at [344, 47] on button "Upload new file" at bounding box center [348, 42] width 42 height 12
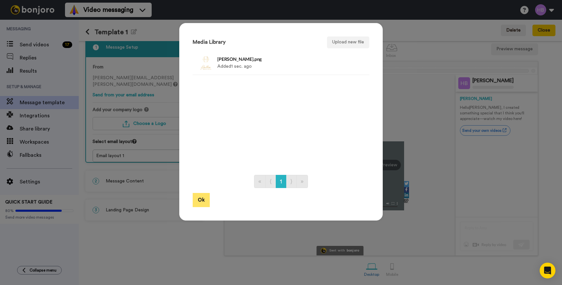
click at [199, 199] on button "Ok" at bounding box center [201, 200] width 17 height 14
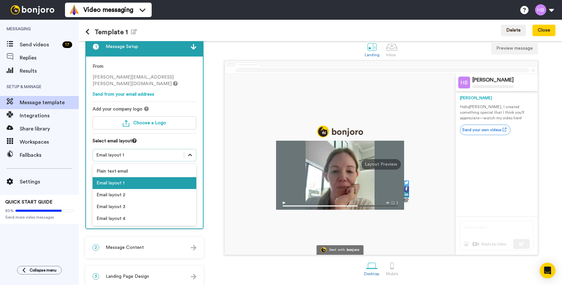
click at [189, 152] on icon at bounding box center [190, 155] width 7 height 7
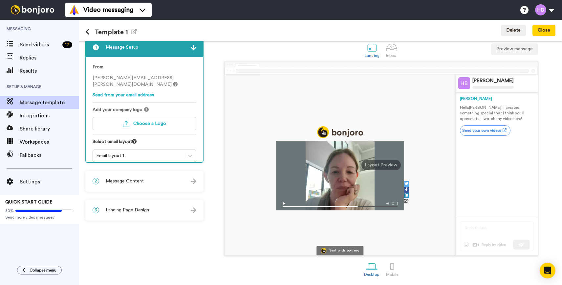
click at [190, 179] on div "2 Message Content" at bounding box center [144, 181] width 117 height 20
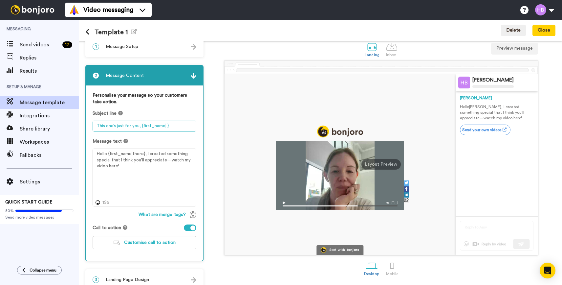
click at [170, 124] on textarea "This one’s just for you, {first_name| }" at bounding box center [145, 126] width 104 height 11
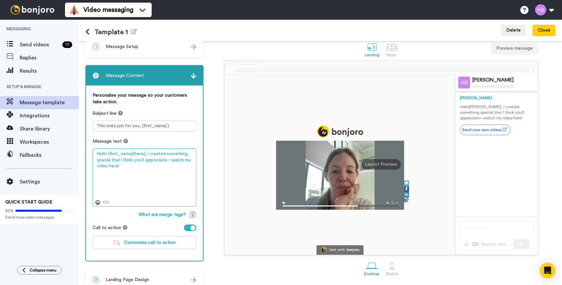
click at [163, 172] on textarea "Hello {first_name|there}, I created something special that I think you'll appre…" at bounding box center [145, 177] width 104 height 58
